Goal: Information Seeking & Learning: Learn about a topic

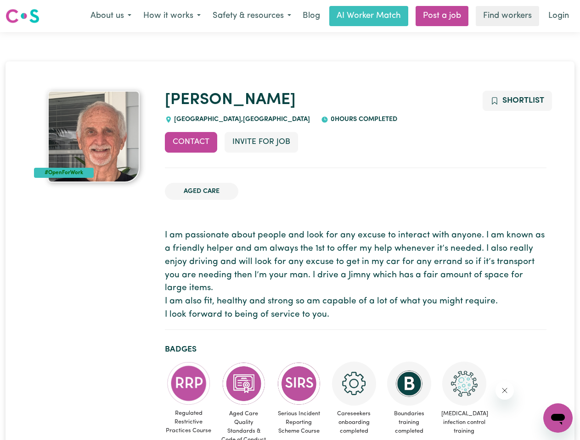
click at [111, 16] on button "About us" at bounding box center [110, 15] width 53 height 19
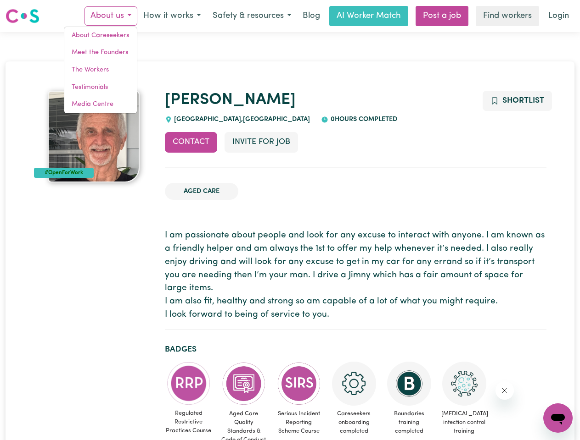
click at [171, 16] on button "How it works" at bounding box center [171, 15] width 69 height 19
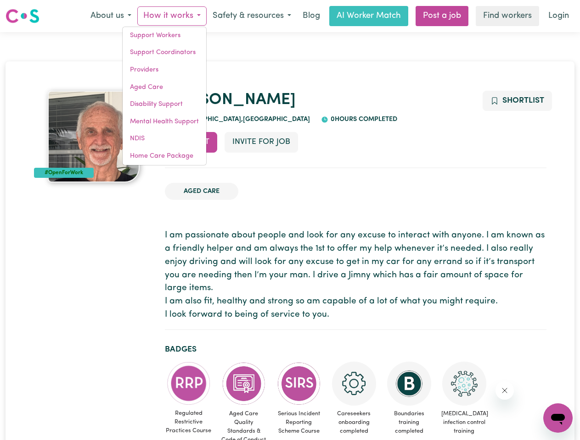
click at [251, 16] on button "Safety & resources" at bounding box center [251, 15] width 90 height 19
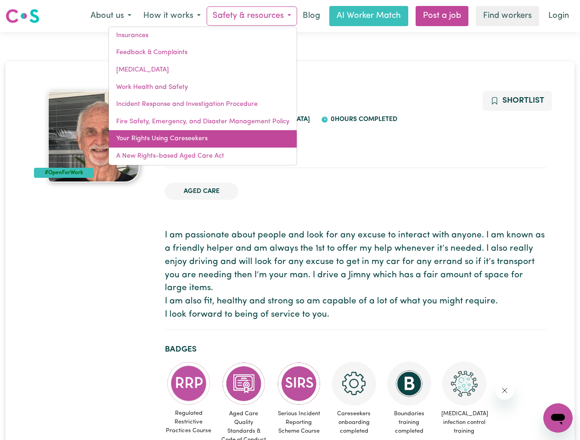
click at [191, 142] on link "Your Rights Using Careseekers" at bounding box center [203, 138] width 188 height 17
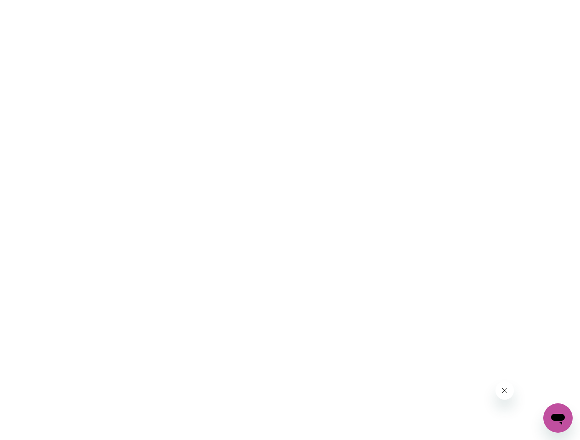
click at [261, 0] on html at bounding box center [290, 0] width 580 height 0
click at [516, 0] on html at bounding box center [290, 0] width 580 height 0
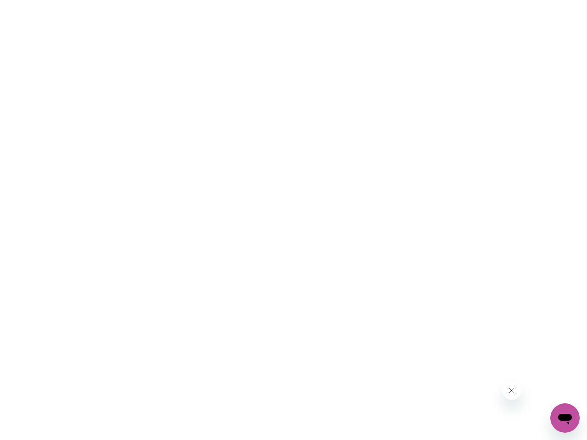
click at [189, 0] on html at bounding box center [293, 0] width 587 height 0
click at [244, 0] on html at bounding box center [293, 0] width 587 height 0
